Goal: Information Seeking & Learning: Understand process/instructions

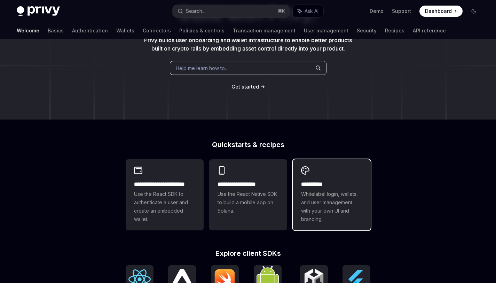
scroll to position [79, 0]
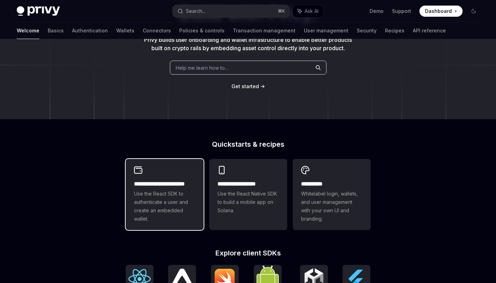
click at [183, 195] on span "Use the React SDK to authenticate a user and create an embedded wallet." at bounding box center [164, 205] width 61 height 33
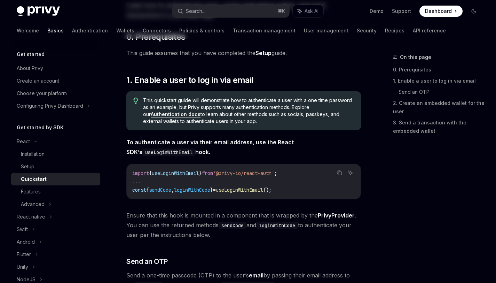
type textarea "*"
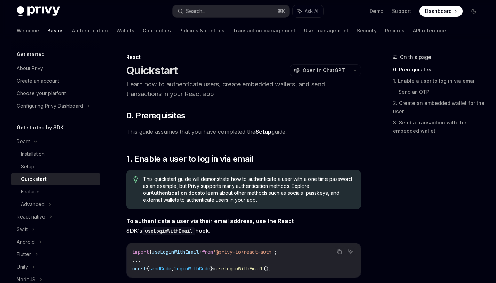
drag, startPoint x: 65, startPoint y: 14, endPoint x: 42, endPoint y: 14, distance: 22.6
click at [42, 14] on div "Privy Docs home page" at bounding box center [92, 11] width 150 height 10
drag, startPoint x: 66, startPoint y: 13, endPoint x: 35, endPoint y: 10, distance: 31.4
click at [35, 10] on div "Privy Docs home page" at bounding box center [92, 11] width 150 height 10
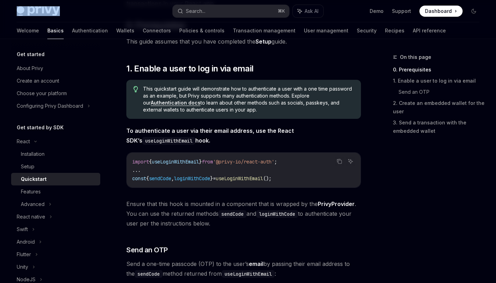
scroll to position [92, 0]
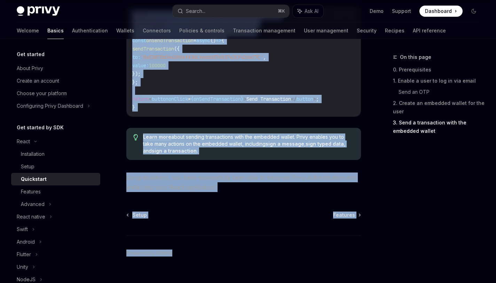
scroll to position [727, 0]
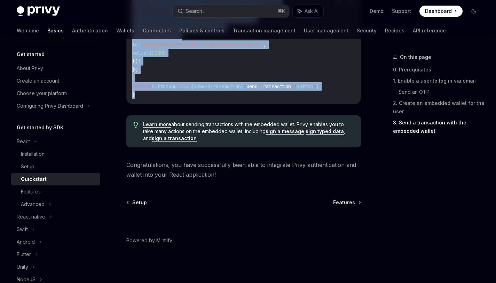
drag, startPoint x: 125, startPoint y: 83, endPoint x: 215, endPoint y: 101, distance: 92.1
copy div "Lore ipsumdolor sitam cons adipiscinge sed do eiusmodtempo i utla etdo m ali en…"
